Goal: Task Accomplishment & Management: Manage account settings

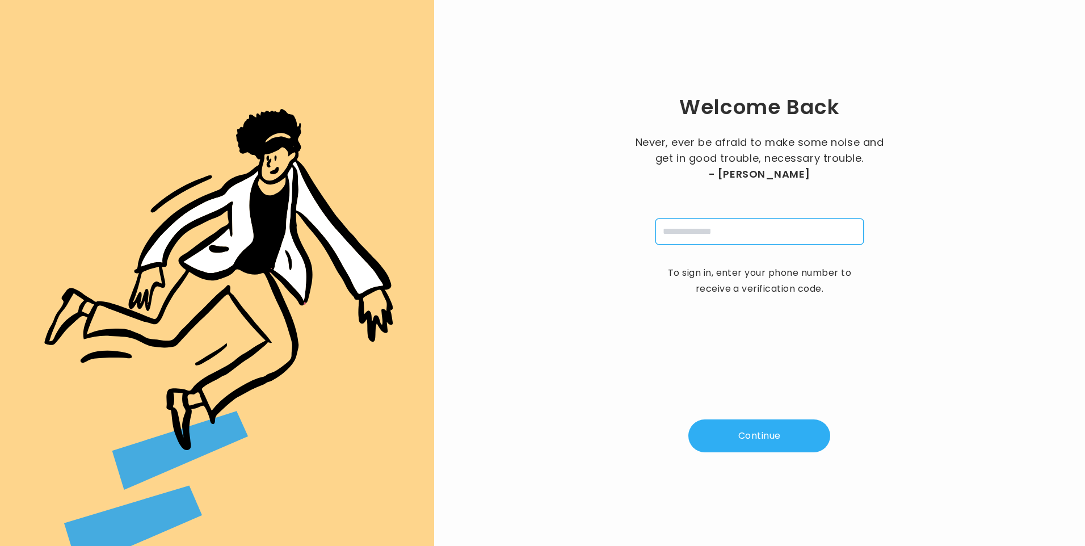
click at [726, 236] on input "tel" at bounding box center [759, 231] width 208 height 26
type input "**********"
click at [795, 430] on button "Continue" at bounding box center [759, 435] width 142 height 33
type input "*"
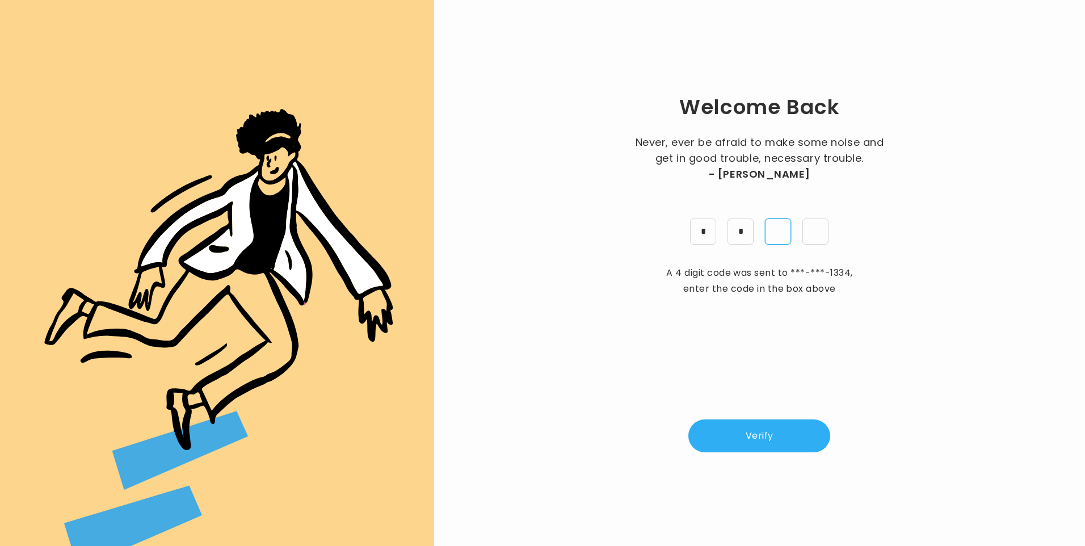
type input "*"
click at [792, 440] on button "Verify" at bounding box center [759, 435] width 142 height 33
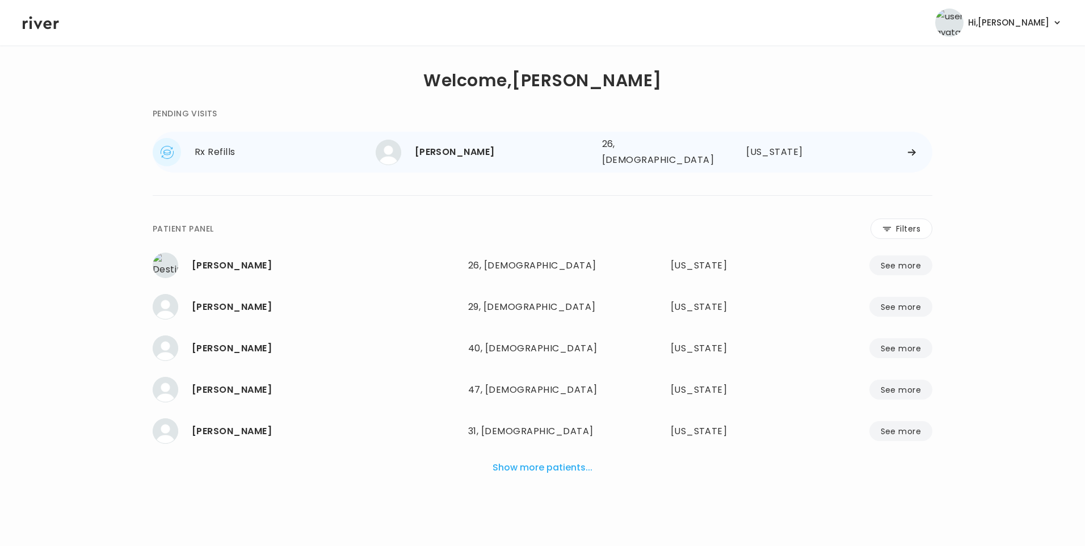
click at [446, 153] on div "[PERSON_NAME]" at bounding box center [504, 152] width 178 height 16
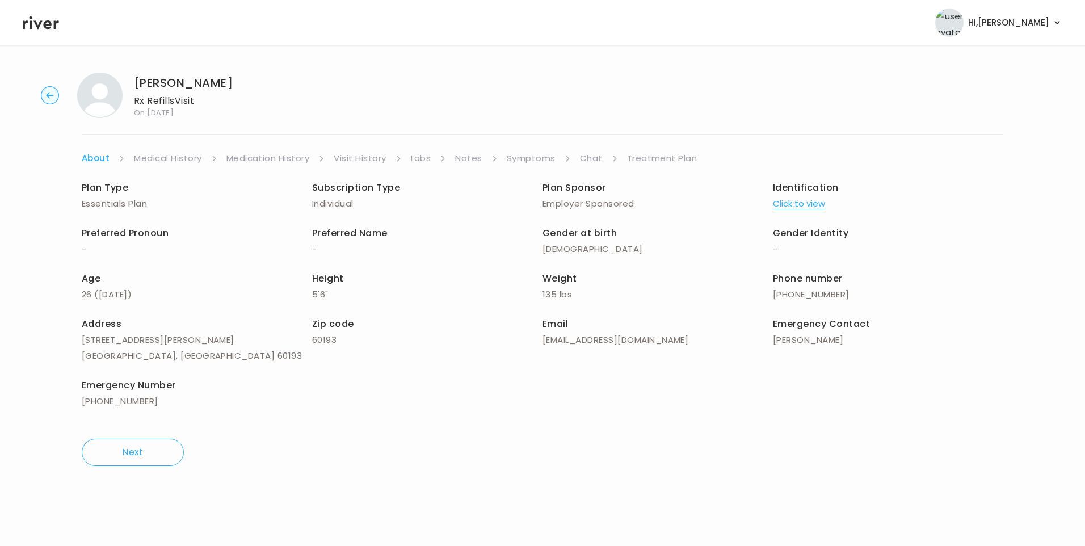
click at [596, 154] on link "Chat" at bounding box center [591, 158] width 23 height 16
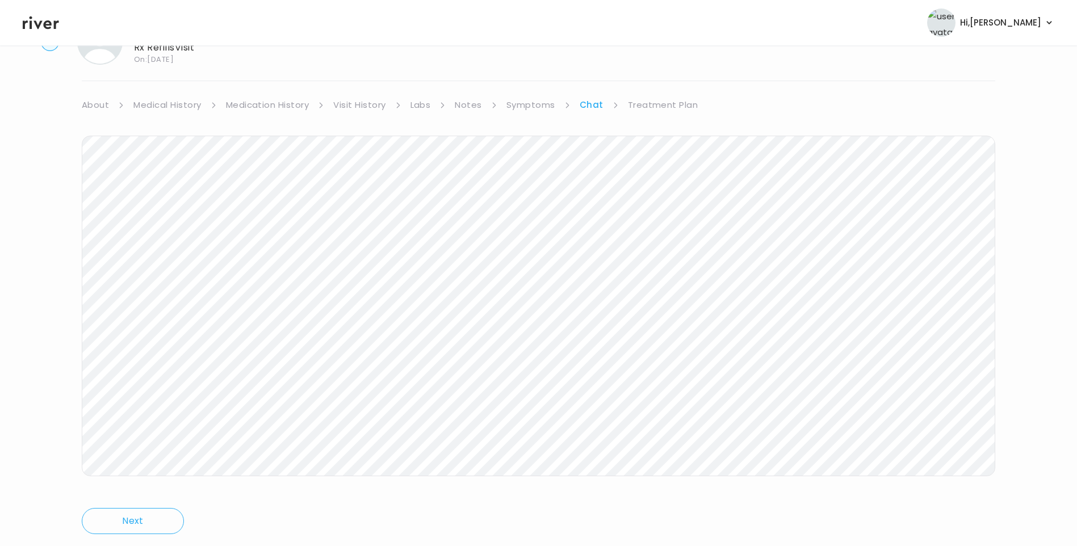
scroll to position [85, 0]
click at [41, 28] on icon at bounding box center [41, 22] width 36 height 17
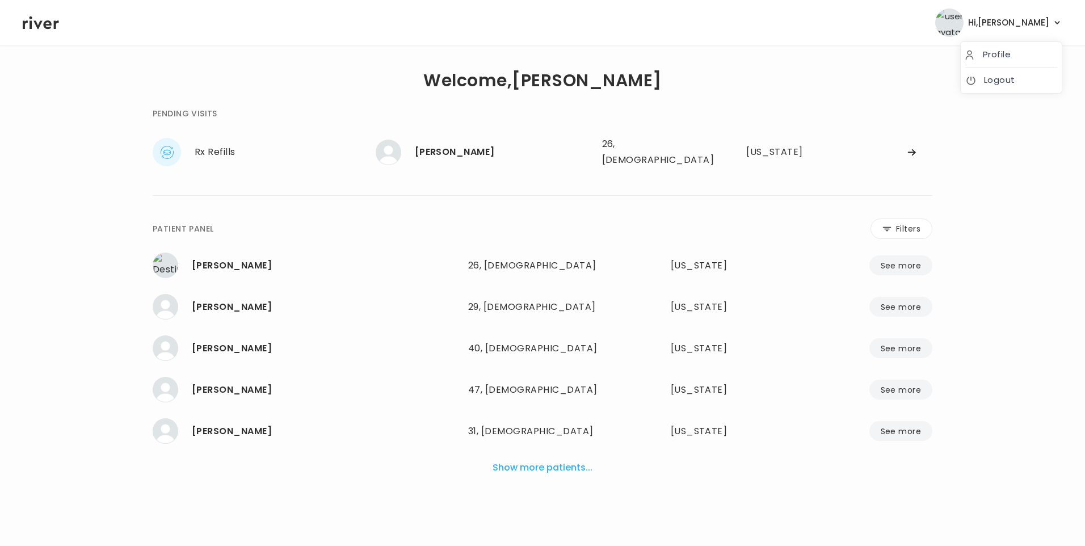
click at [1039, 27] on span "Hi, [PERSON_NAME]" at bounding box center [1008, 23] width 81 height 16
click at [1016, 83] on link "Logout" at bounding box center [1011, 80] width 92 height 16
